Goal: Register for event/course

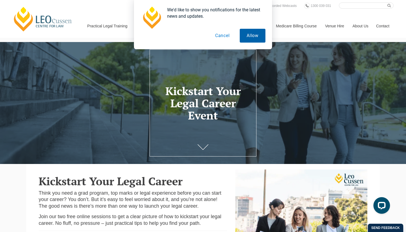
click at [251, 39] on button "Allow" at bounding box center [253, 36] width 26 height 14
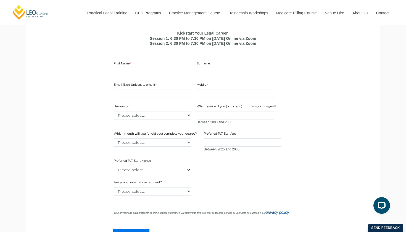
scroll to position [359, 0]
type input "Grace"
type input "[PERSON_NAME]"
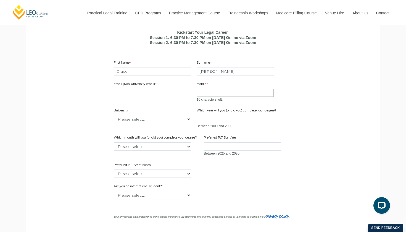
click at [209, 97] on input "Mobile" at bounding box center [234, 93] width 77 height 8
type input "0780990839"
click at [203, 126] on div "Between 2000 and 2030" at bounding box center [236, 122] width 81 height 14
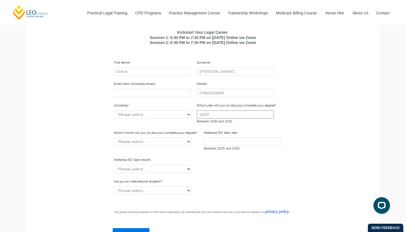
type input "2027"
select select "tfa_2220"
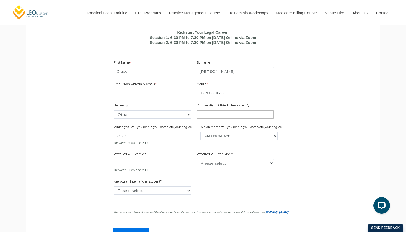
click at [206, 118] on input "If University not listed, please specify" at bounding box center [234, 114] width 77 height 8
type input "[GEOGRAPHIC_DATA]"
type input "[EMAIL_ADDRESS][DOMAIN_NAME]"
click at [83, 157] on main "Kickstart Your Legal Career Think you need a grad program, top marks or legal e…" at bounding box center [202, 43] width 345 height 476
select select "tfa_2229"
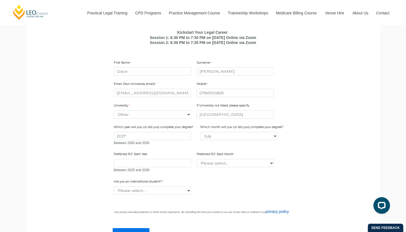
click at [102, 153] on form "Kickstart Your Legal Career Session 1: 6:30 PM to 7:30 PM on [DATE] Online via …" at bounding box center [203, 139] width 213 height 228
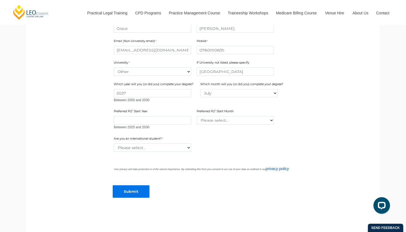
scroll to position [405, 0]
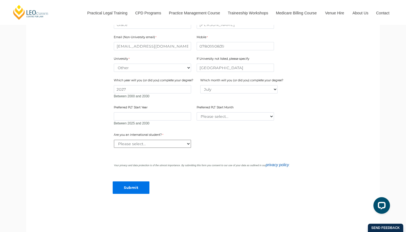
select select "tfa_60"
click at [134, 193] on input "Submit" at bounding box center [131, 187] width 37 height 12
